Goal: Find specific page/section: Find specific page/section

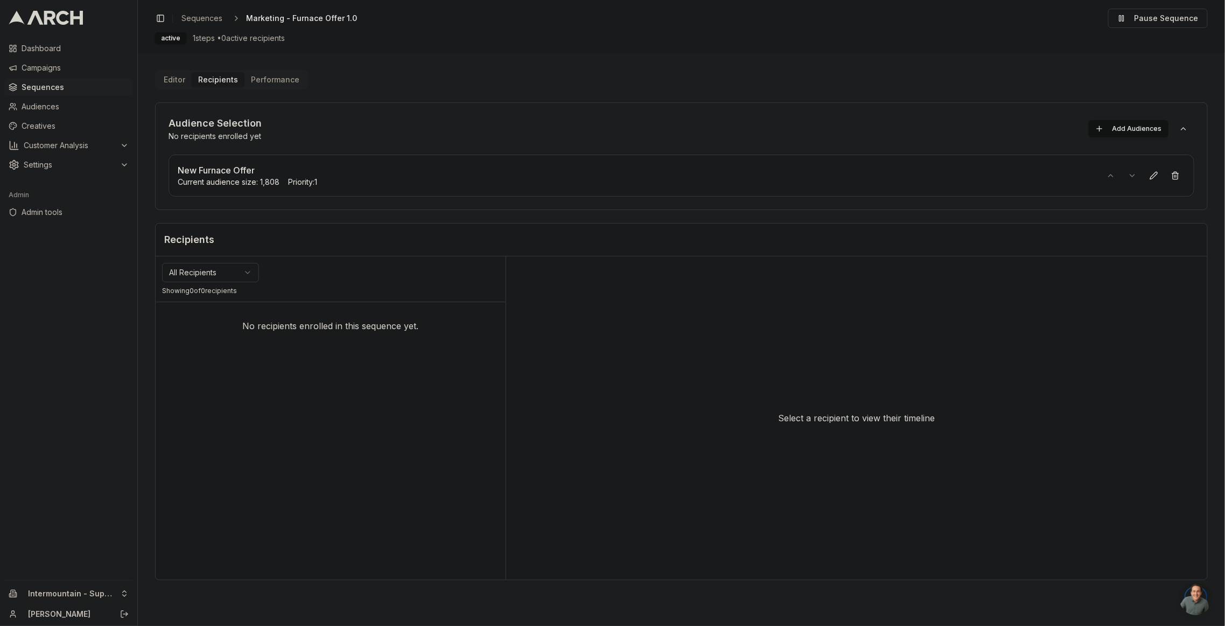
click at [401, 252] on div "Recipients" at bounding box center [682, 240] width 1052 height 33
click at [575, 193] on div "New Furnace Offer Current audience size: 1,808 Priority: 1" at bounding box center [682, 176] width 1026 height 42
